Goal: Task Accomplishment & Management: Use online tool/utility

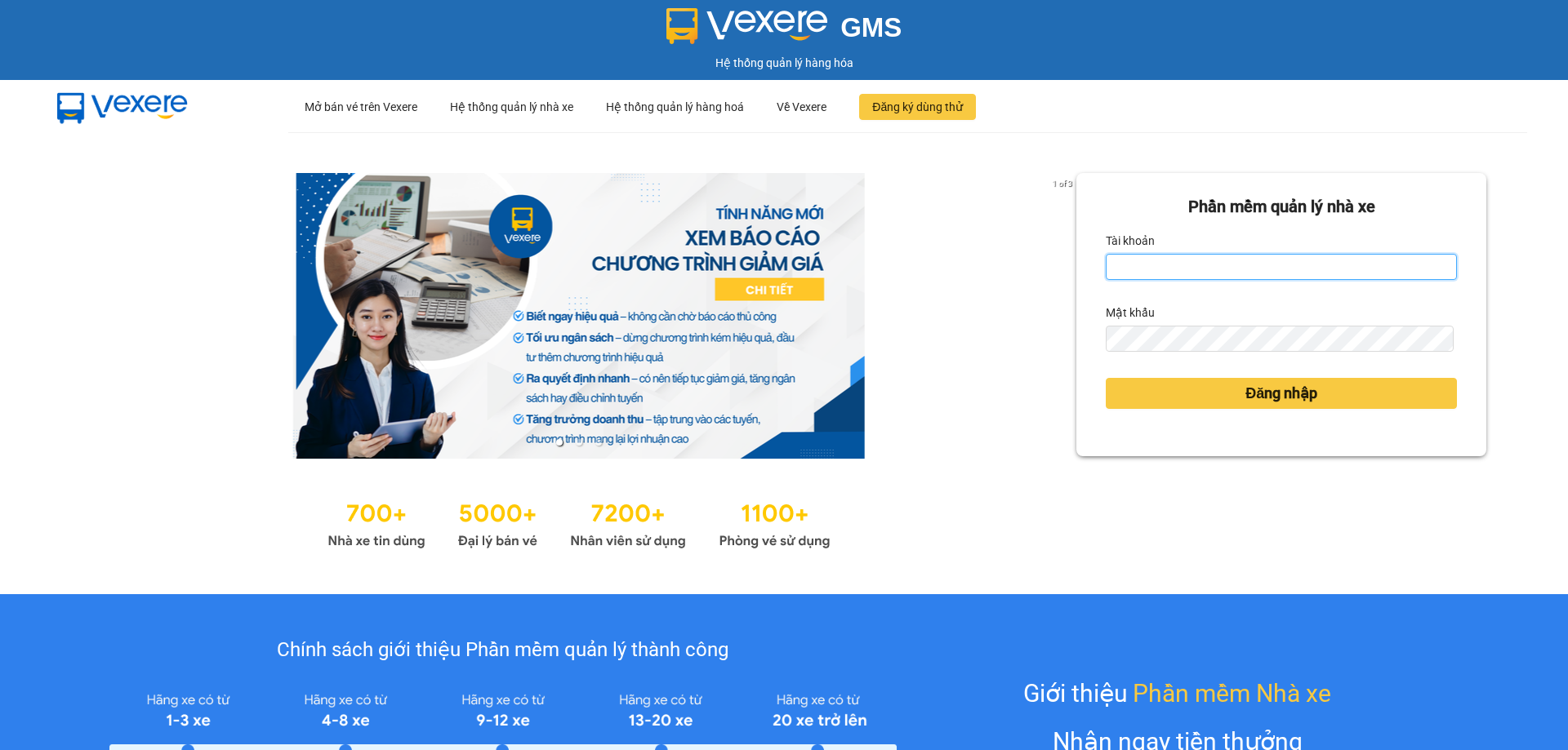
click at [1149, 260] on input "Tài khoản" at bounding box center [1281, 266] width 351 height 26
click at [1024, 298] on div at bounding box center [579, 316] width 995 height 286
click at [1147, 264] on input "Tài khoản" at bounding box center [1281, 266] width 351 height 26
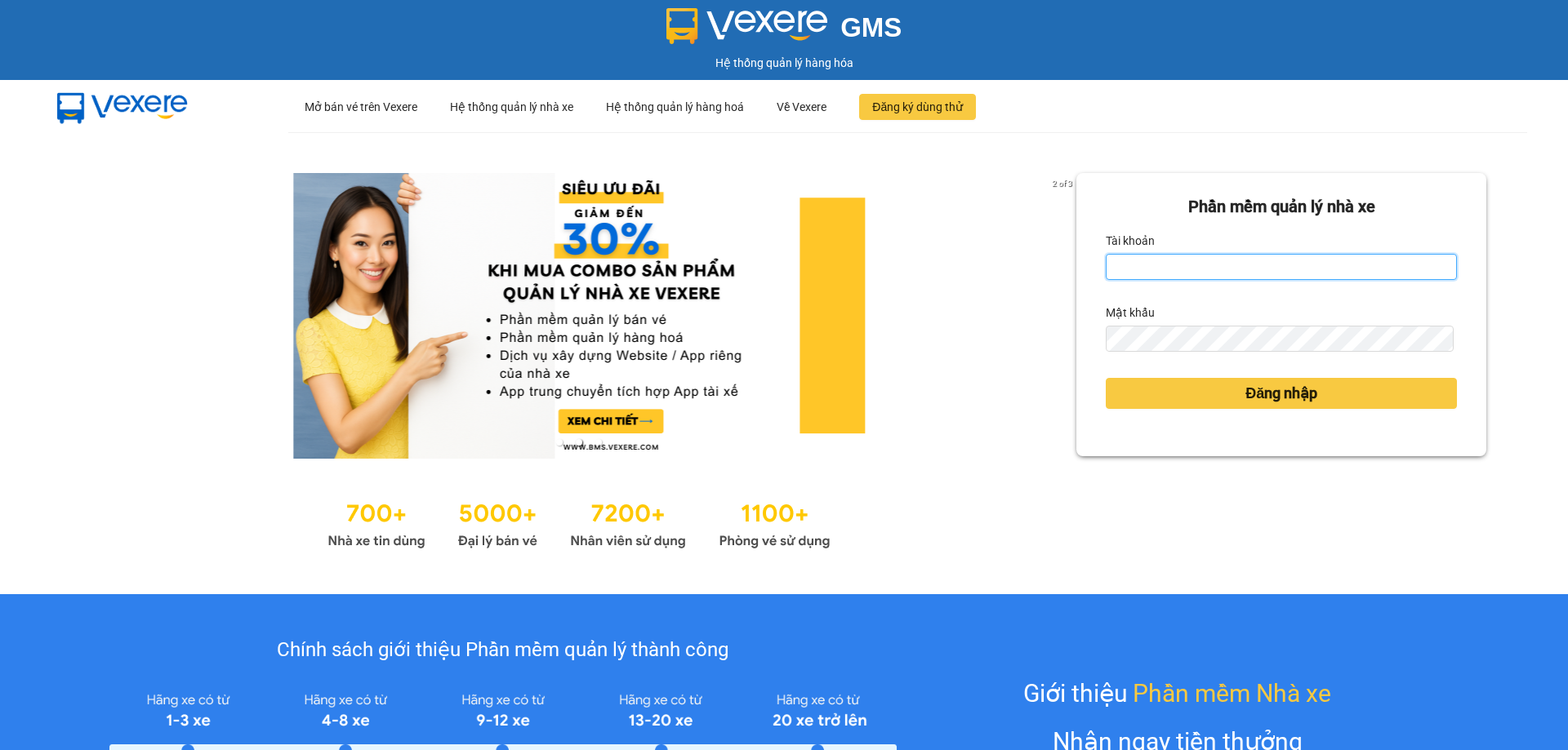
type input "[DOMAIN_NAME]"
click at [1164, 352] on form "[PERSON_NAME] mềm [PERSON_NAME] nhà xe [PERSON_NAME] [DOMAIN_NAME] Mật khẩu Đăn…" at bounding box center [1281, 315] width 351 height 241
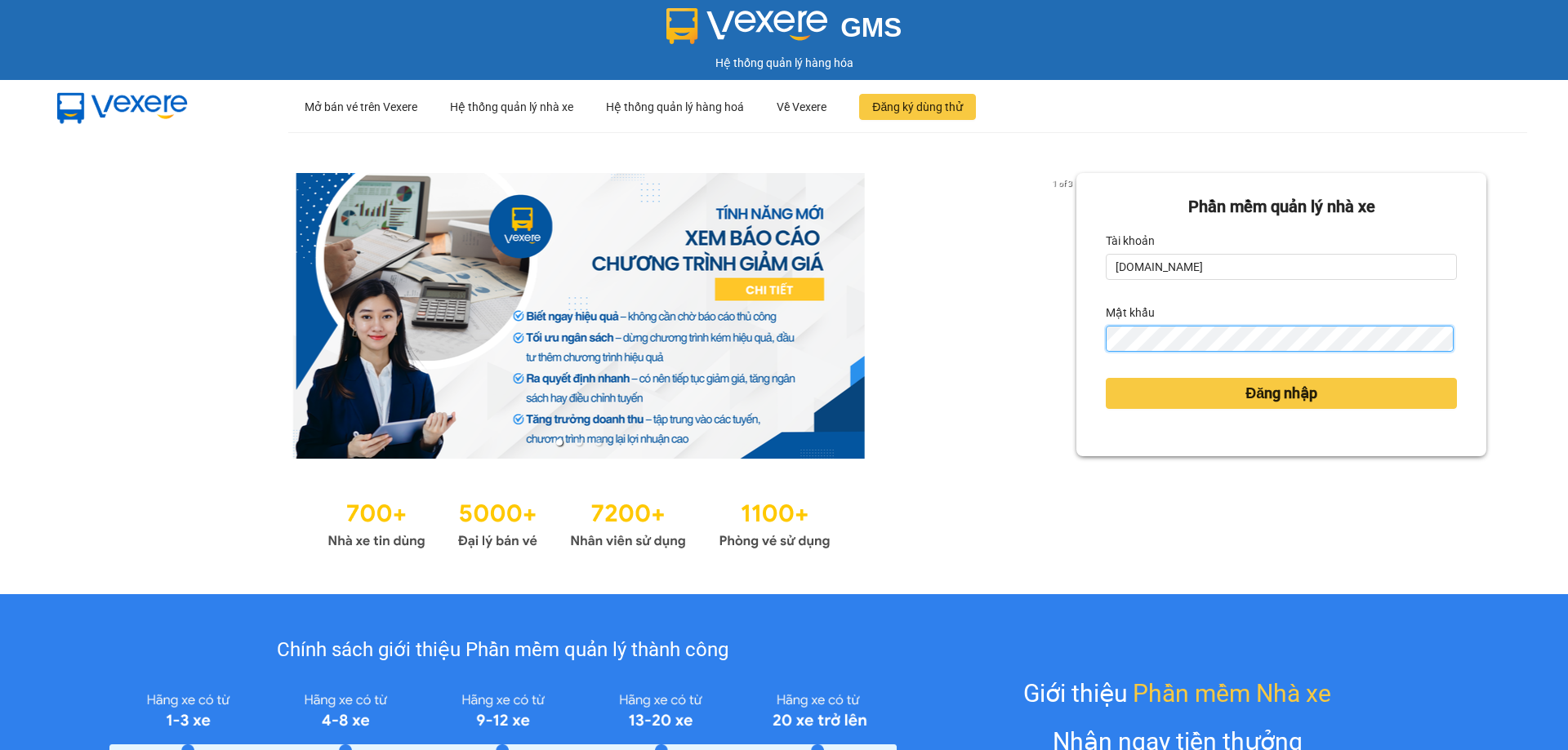
click at [1105, 378] on button "Đăng nhập" at bounding box center [1281, 393] width 351 height 31
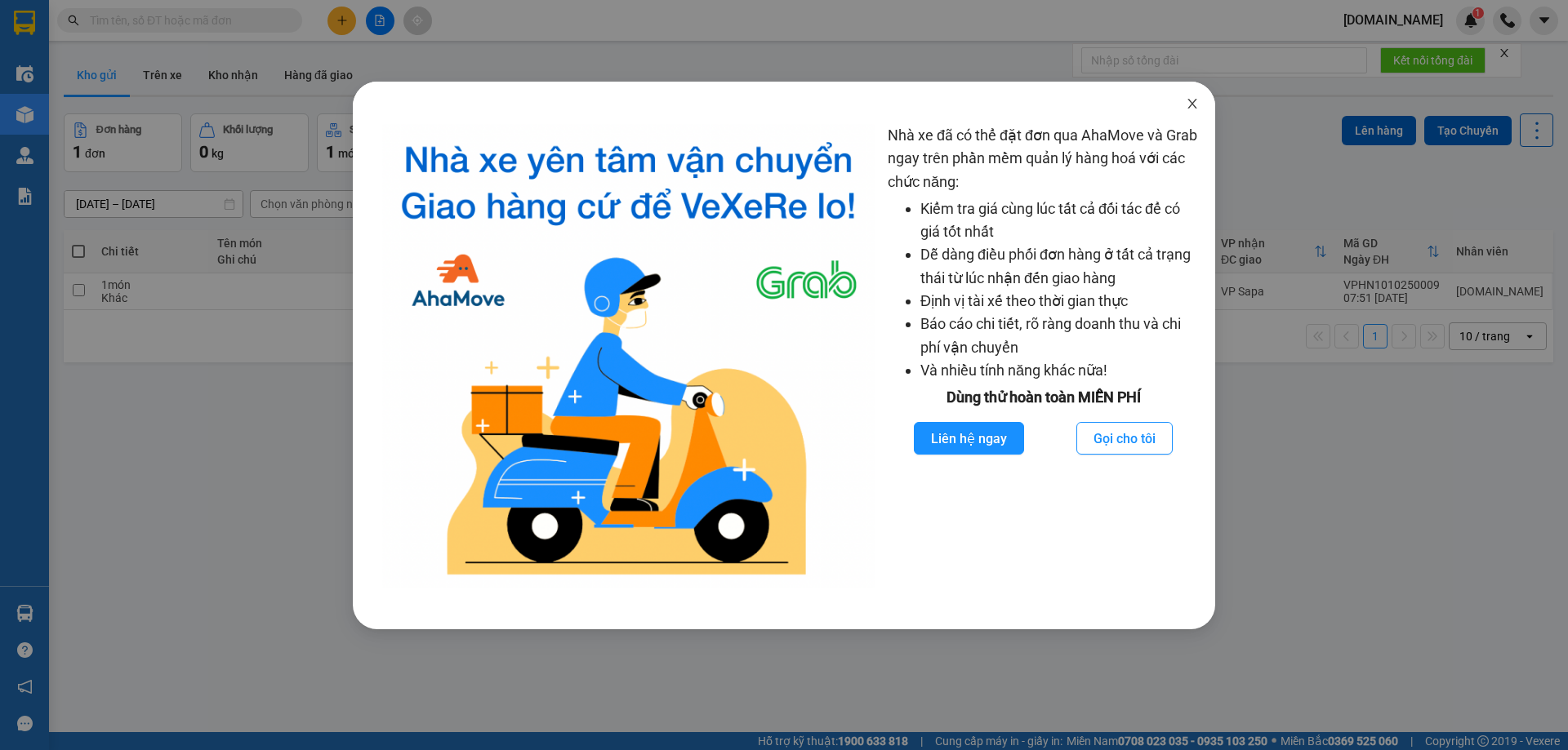
click at [1189, 110] on icon "close" at bounding box center [1192, 103] width 13 height 13
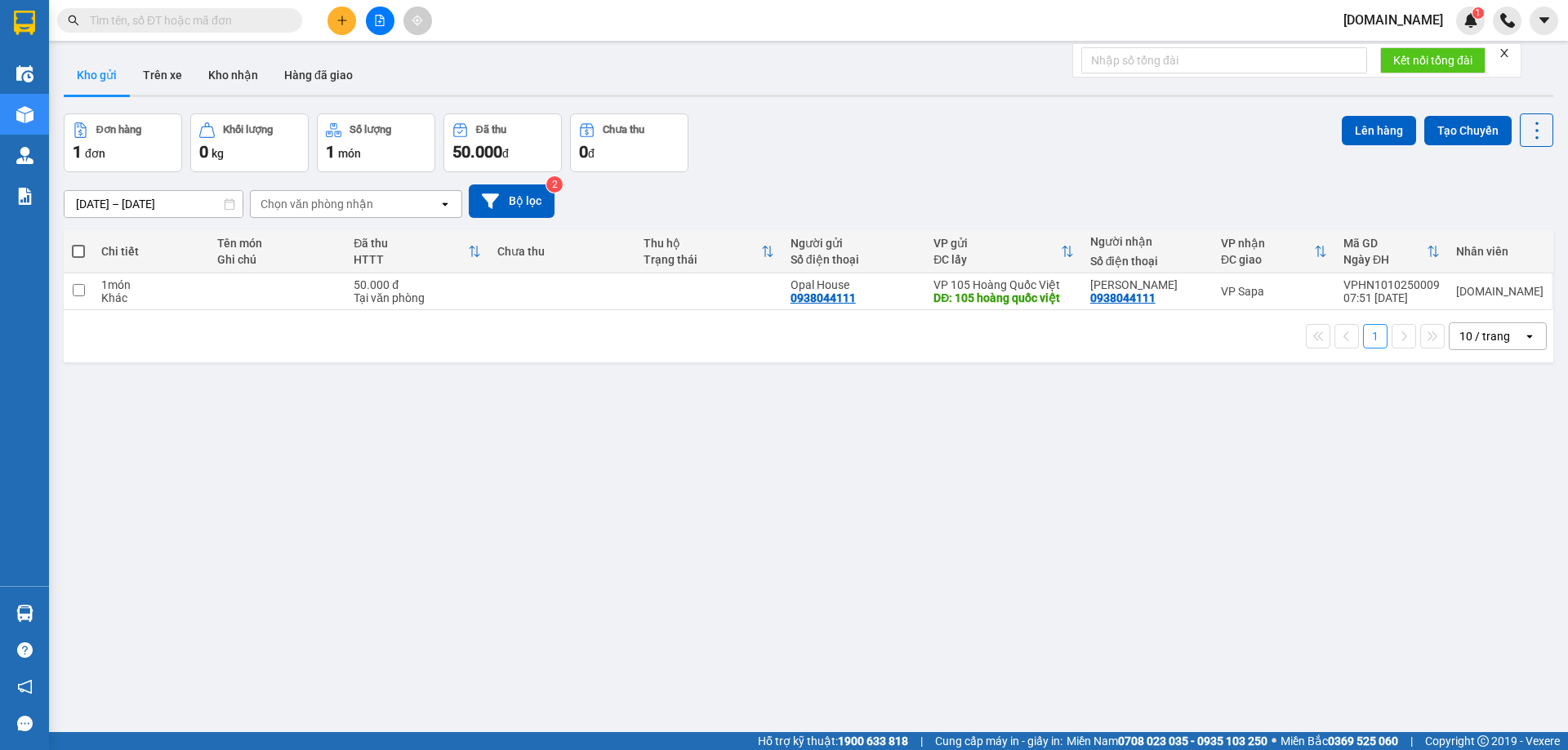
click at [148, 4] on div "Kết quả [PERSON_NAME] ( 0 ) Bộ lọc No Data [DOMAIN_NAME] 1" at bounding box center [784, 20] width 1568 height 41
click at [157, 21] on input "text" at bounding box center [185, 21] width 193 height 18
paste input "0931111900"
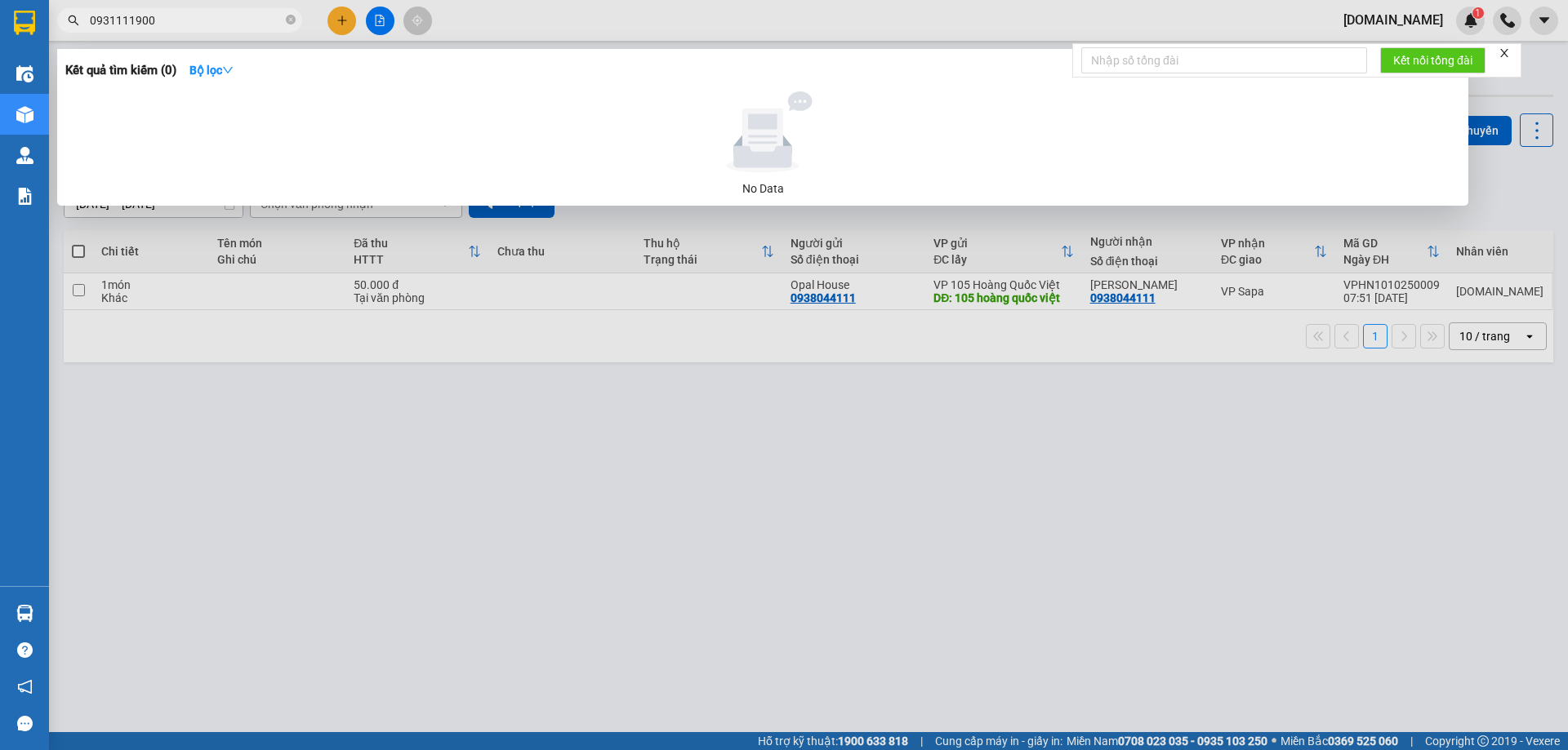
type input "0931111900"
click at [1505, 54] on icon "close" at bounding box center [1503, 53] width 8 height 8
click at [732, 470] on div at bounding box center [784, 375] width 1568 height 750
click at [181, 22] on input "0931111900" at bounding box center [185, 21] width 193 height 18
click at [569, 435] on div at bounding box center [784, 375] width 1568 height 750
